Goal: Entertainment & Leisure: Browse casually

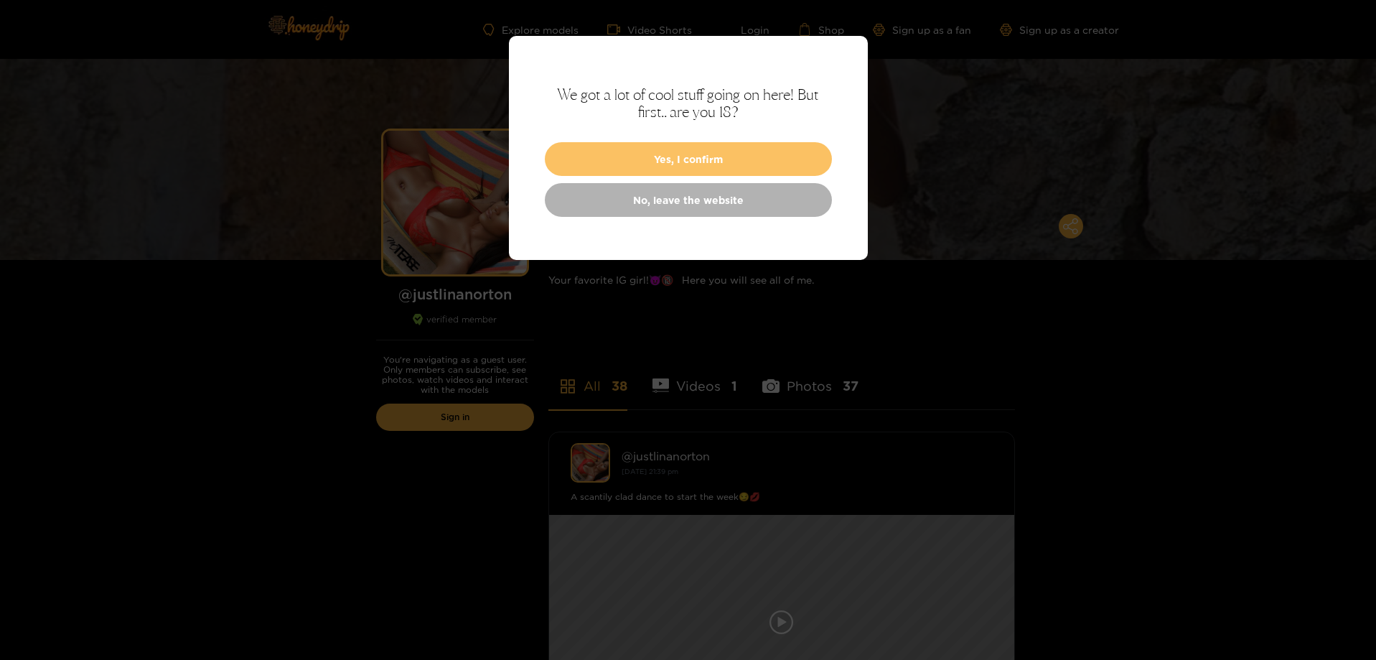
click at [694, 160] on button "Yes, I confirm" at bounding box center [688, 159] width 287 height 34
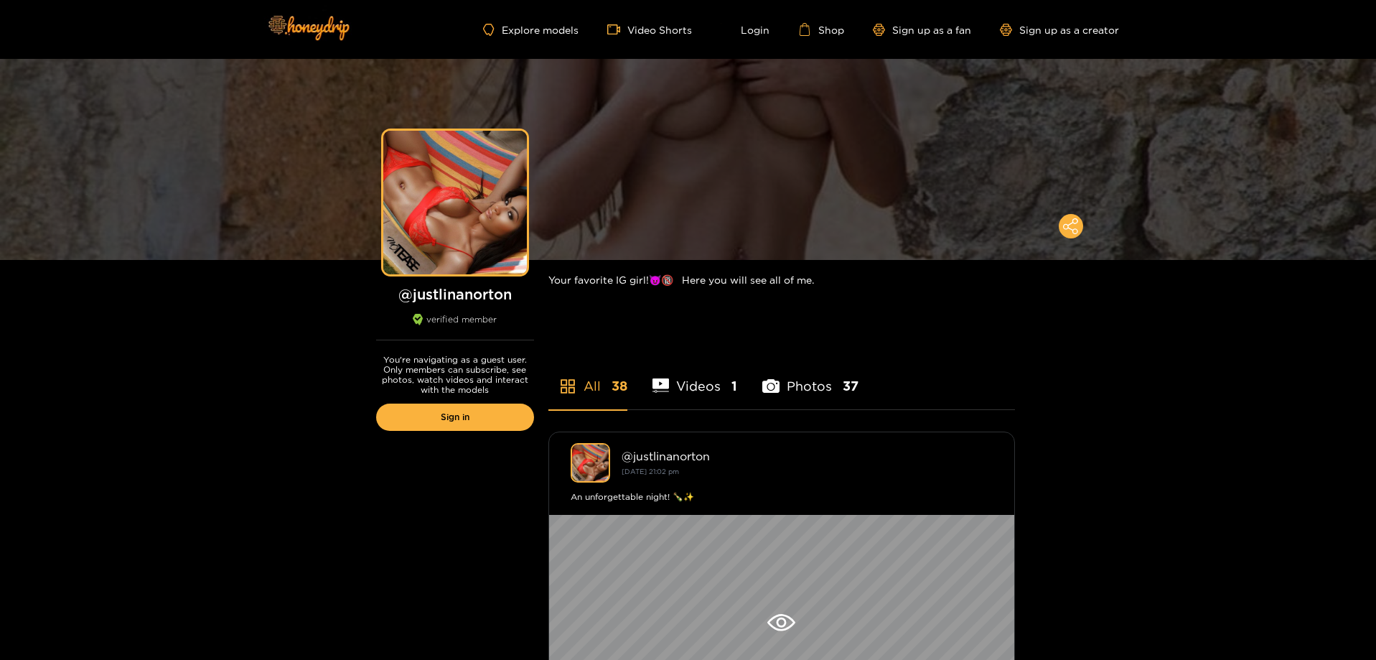
click at [701, 395] on li "Videos 1" at bounding box center [694, 376] width 85 height 65
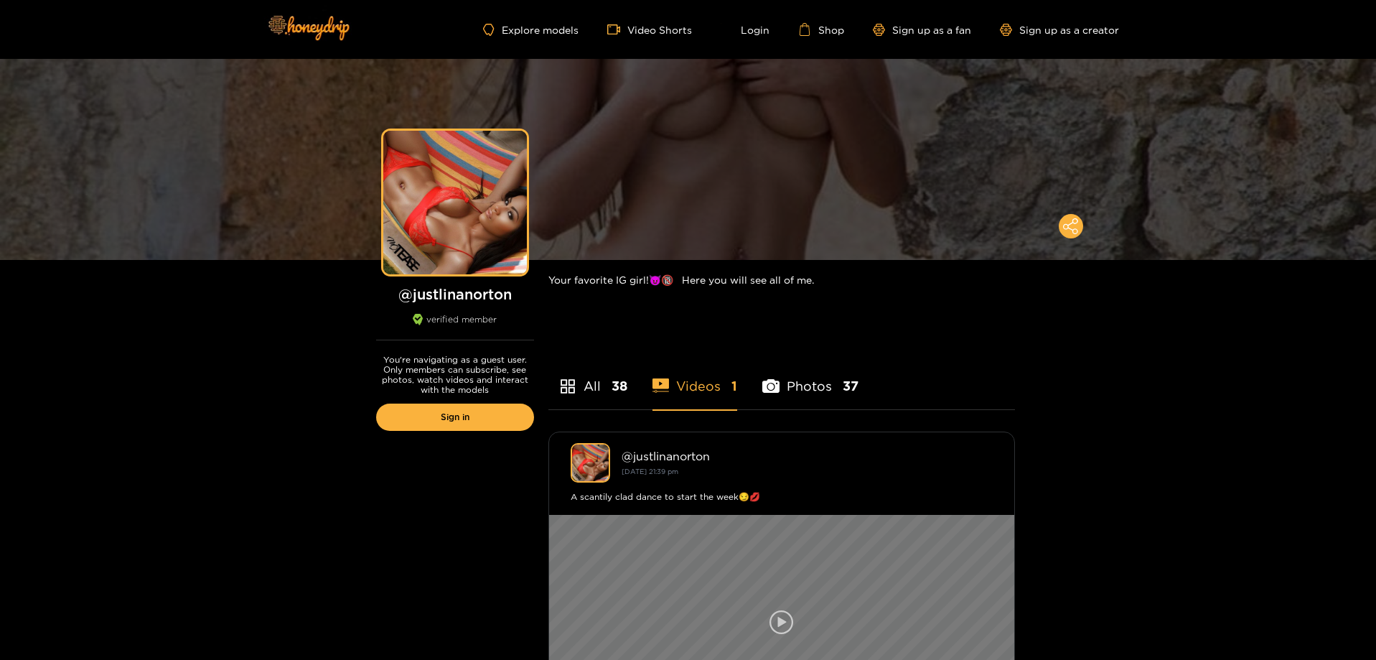
scroll to position [144, 0]
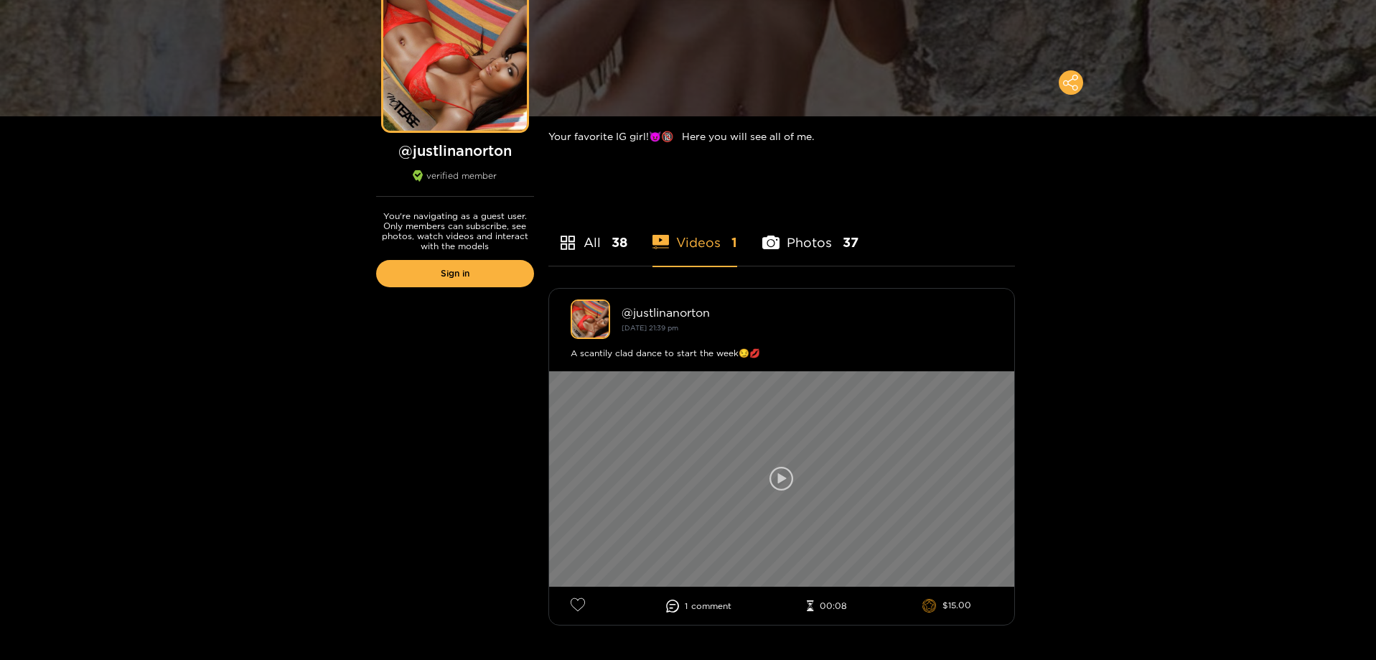
click at [863, 450] on div at bounding box center [781, 478] width 465 height 215
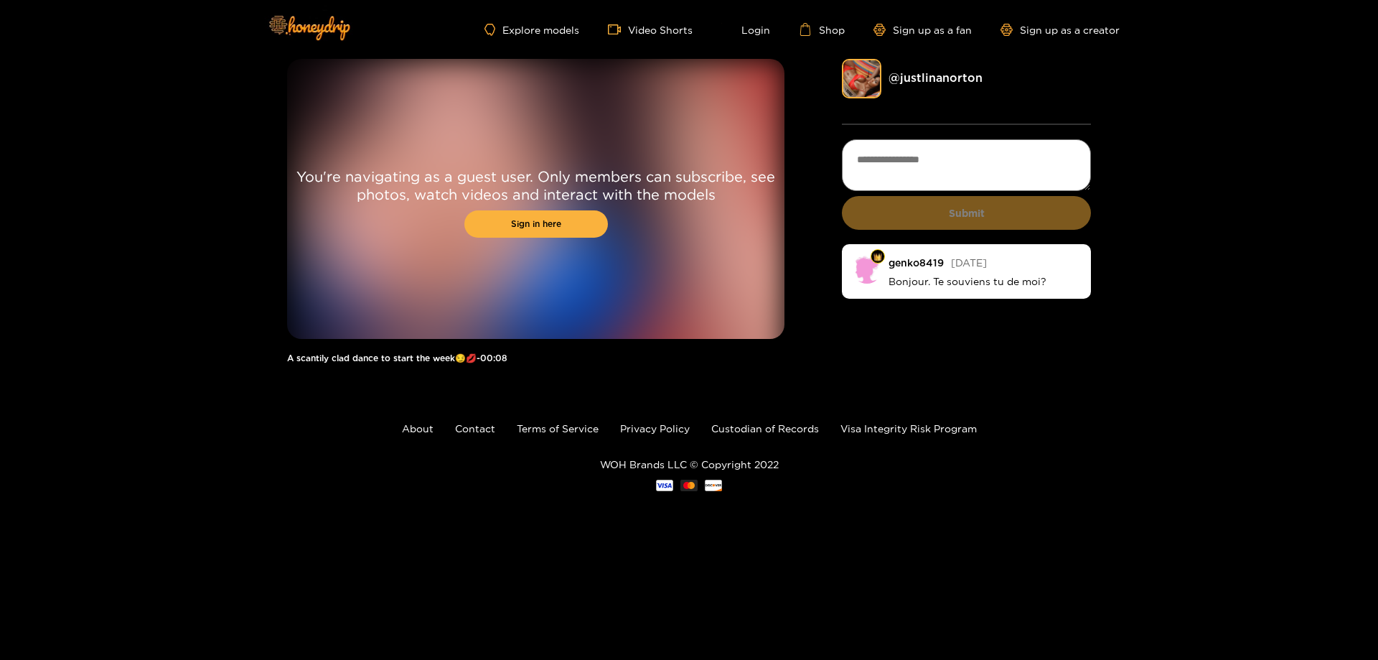
drag, startPoint x: 390, startPoint y: 0, endPoint x: 248, endPoint y: 139, distance: 199.4
click at [248, 139] on div "You're navigating as a guest user. Only members can subscribe, see photos, watc…" at bounding box center [689, 218] width 1378 height 319
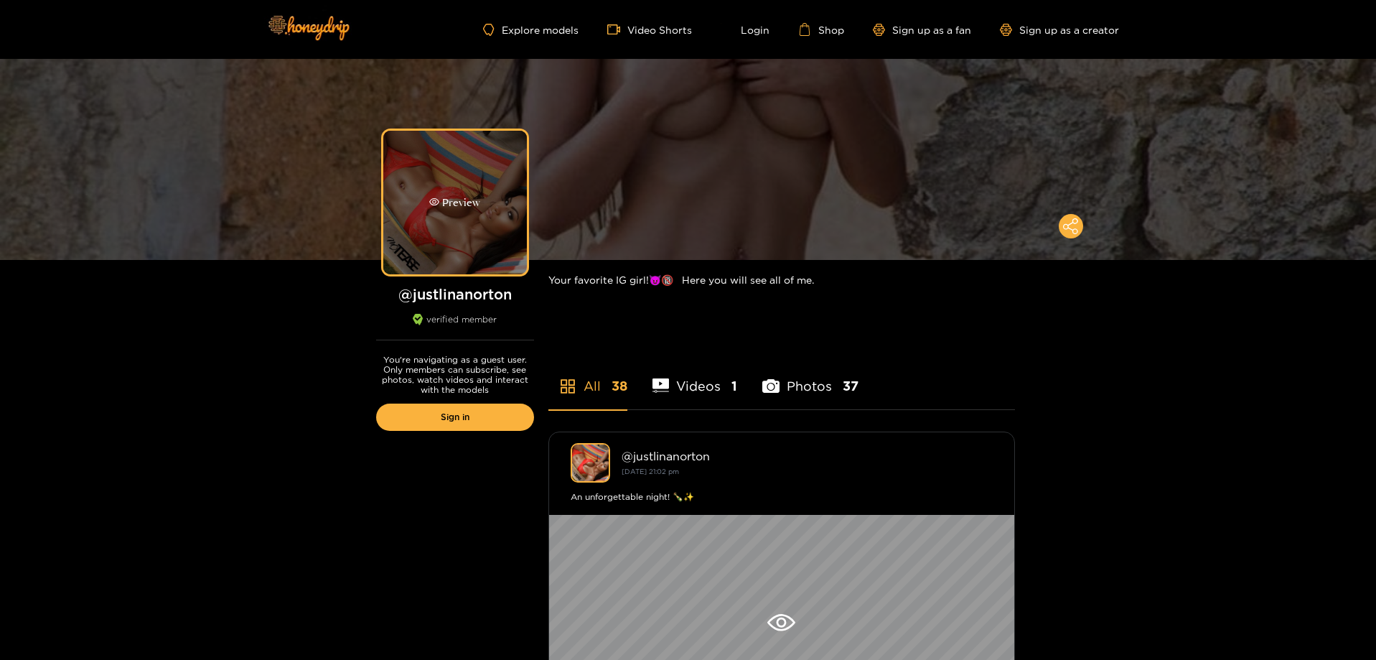
click at [466, 255] on div "Preview" at bounding box center [455, 203] width 144 height 144
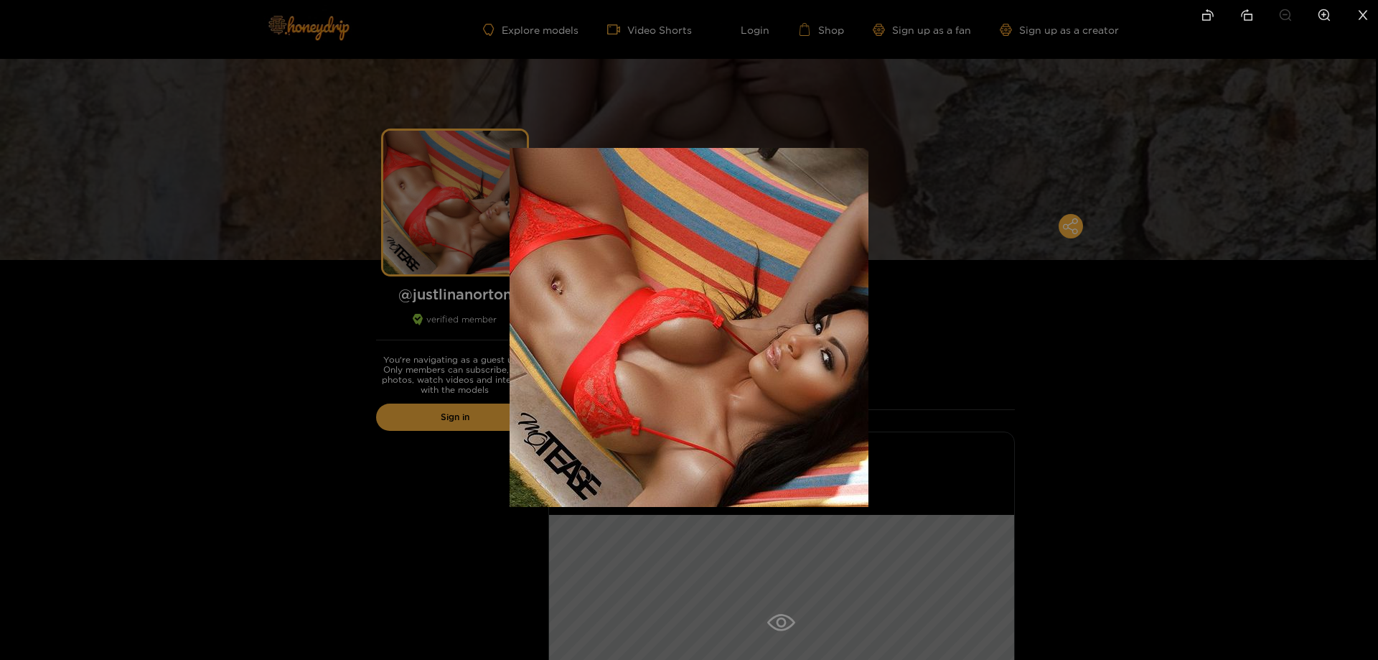
click at [404, 259] on div at bounding box center [689, 330] width 1378 height 660
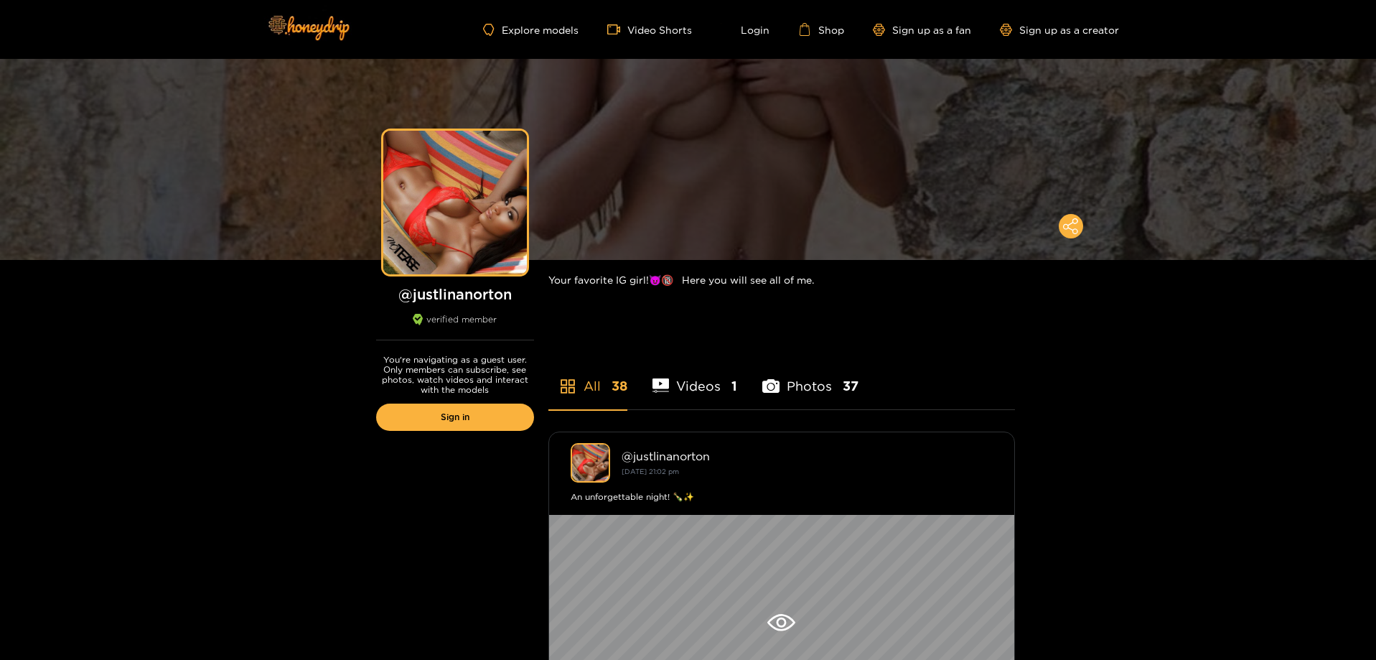
click at [537, 37] on div "Explore models Video Shorts Login Shop Sign up as a fan Sign up as a creator" at bounding box center [688, 29] width 861 height 59
click at [541, 20] on div "Explore models Video Shorts Login Shop Sign up as a fan Sign up as a creator" at bounding box center [688, 29] width 861 height 59
click at [545, 39] on div "Explore models Video Shorts Login Shop Sign up as a fan Sign up as a creator" at bounding box center [688, 29] width 861 height 59
click at [547, 35] on link "Explore models" at bounding box center [530, 30] width 95 height 12
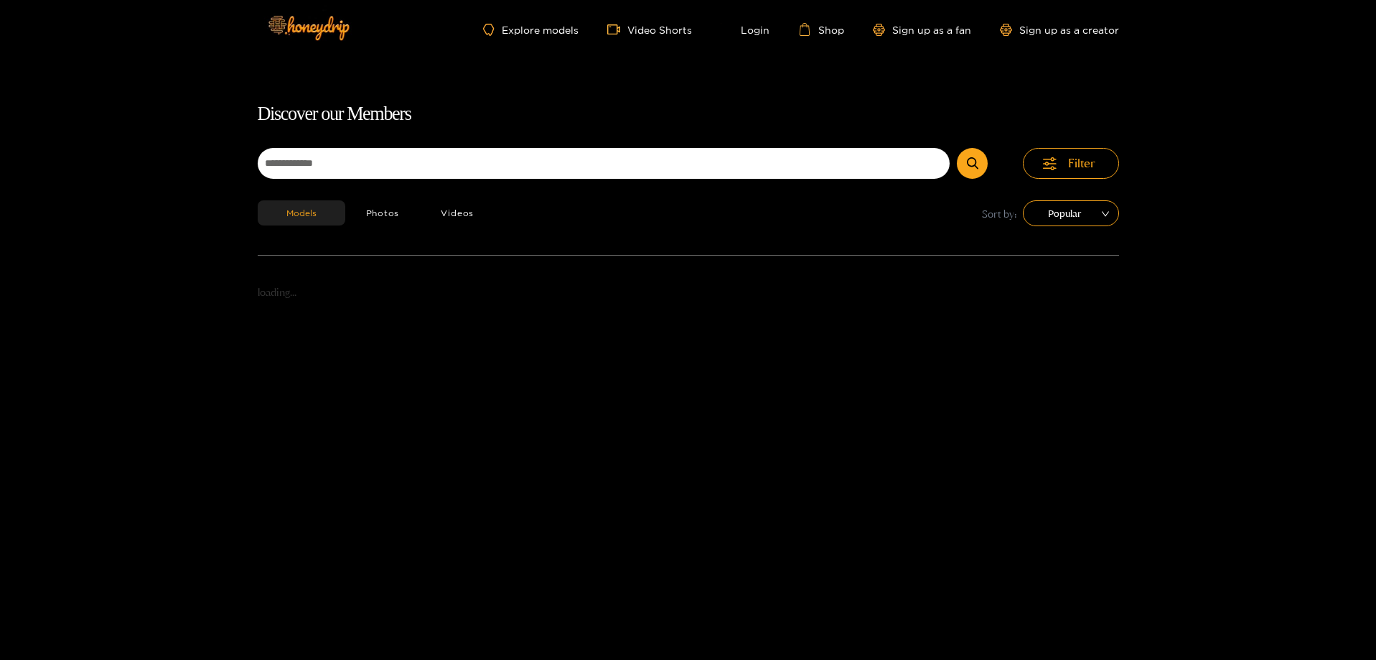
drag, startPoint x: 251, startPoint y: 238, endPoint x: 251, endPoint y: 230, distance: 7.9
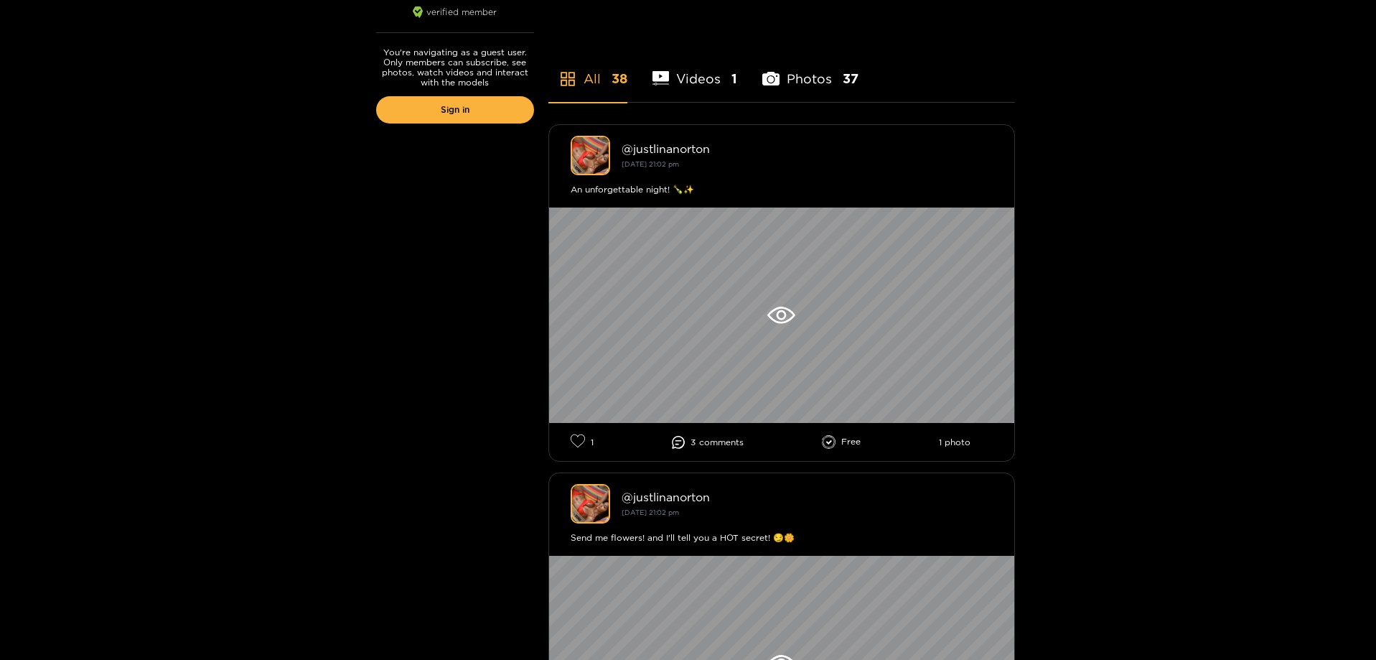
scroll to position [379, 0]
